Goal: Task Accomplishment & Management: Complete application form

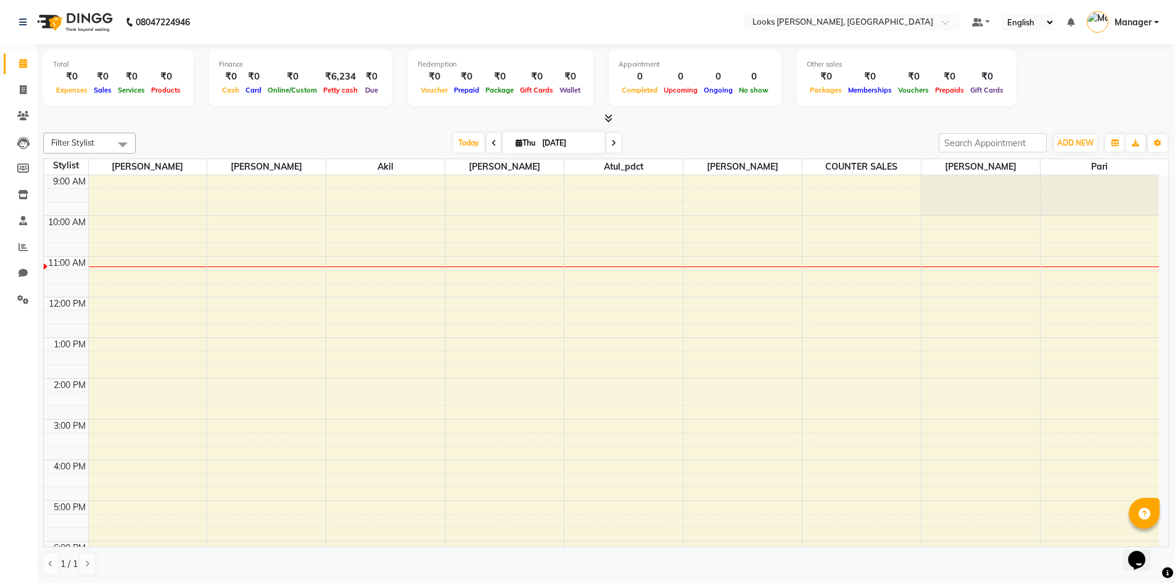
scroll to position [1, 0]
click at [1077, 135] on button "ADD NEW Toggle Dropdown" at bounding box center [1075, 142] width 43 height 17
click at [1033, 199] on link "Add Expense" at bounding box center [1047, 198] width 97 height 16
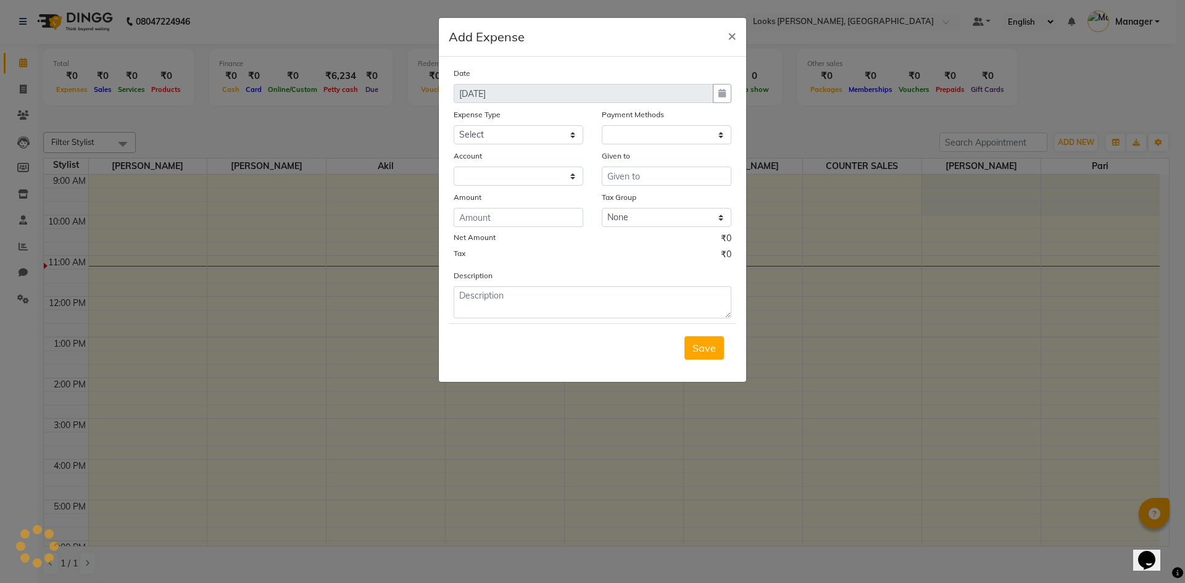
select select "1"
select select "4994"
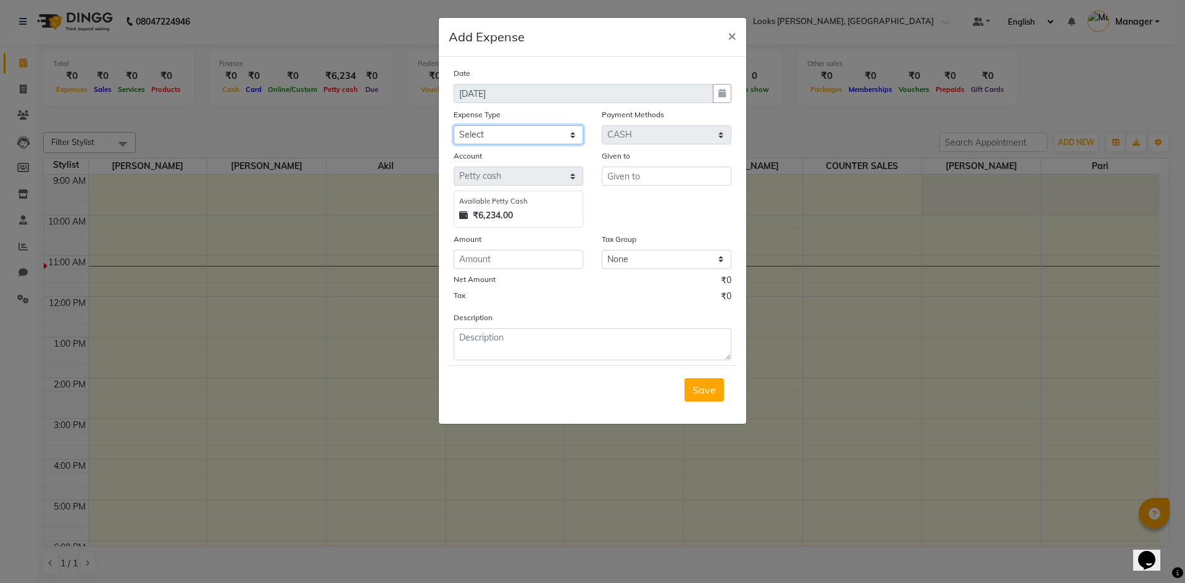
click at [537, 138] on select "Select Bank Deposit Blinkit Cash Handover CLIENT Client ordered food Client Ref…" at bounding box center [518, 134] width 130 height 19
select select "24472"
click at [453, 125] on select "Select Bank Deposit Blinkit Cash Handover CLIENT Client ordered food Client Ref…" at bounding box center [518, 134] width 130 height 19
click at [629, 181] on input "text" at bounding box center [667, 176] width 130 height 19
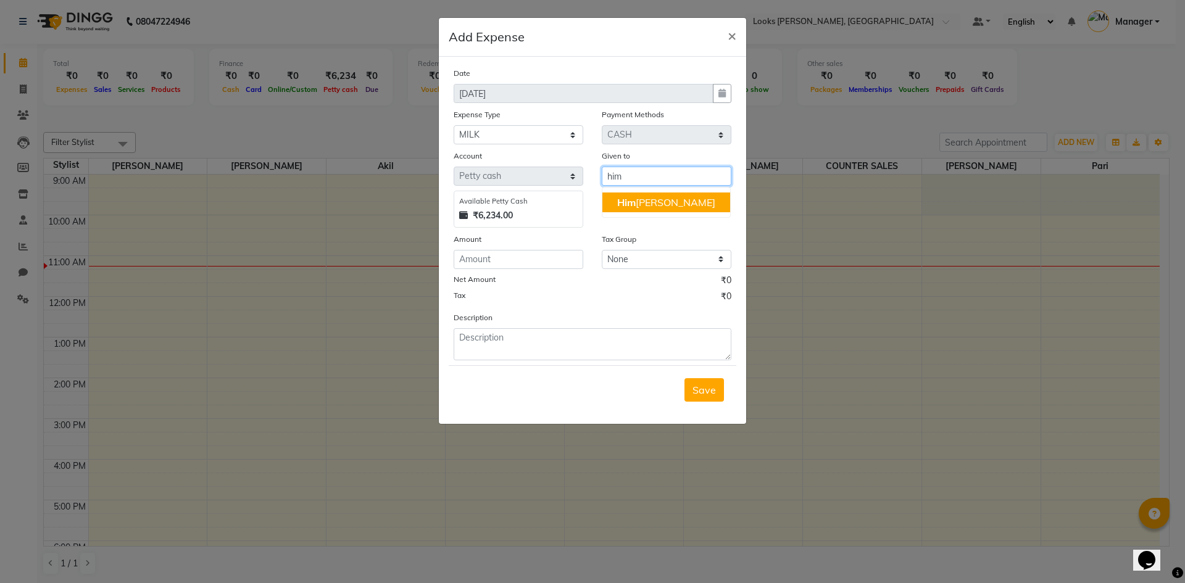
click at [625, 204] on span "Him" at bounding box center [626, 202] width 19 height 12
type input "[PERSON_NAME]"
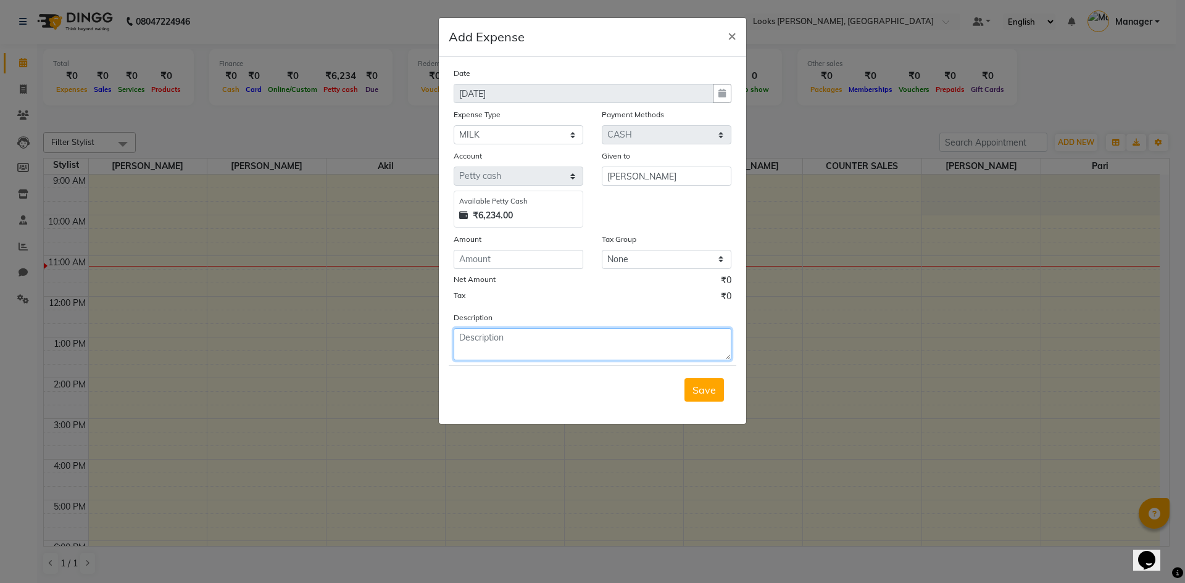
click at [465, 355] on textarea at bounding box center [592, 344] width 278 height 32
type textarea "milk n sugger"
click at [718, 396] on button "Save" at bounding box center [703, 389] width 39 height 23
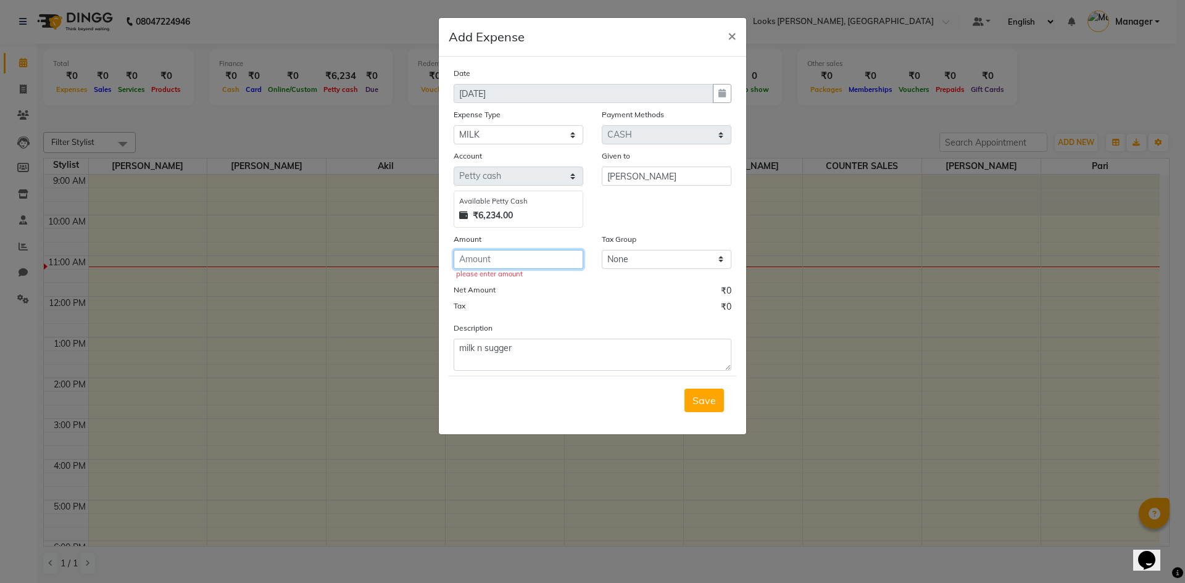
click at [474, 253] on input "number" at bounding box center [518, 259] width 130 height 19
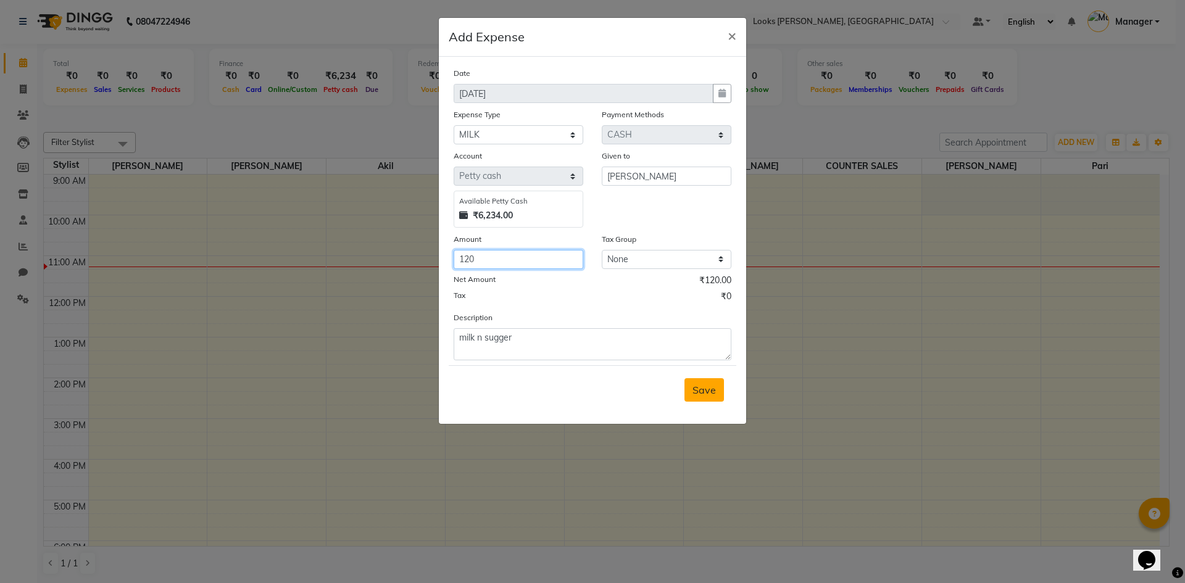
type input "120"
click at [700, 392] on span "Save" at bounding box center [703, 390] width 23 height 12
